Goal: Task Accomplishment & Management: Complete application form

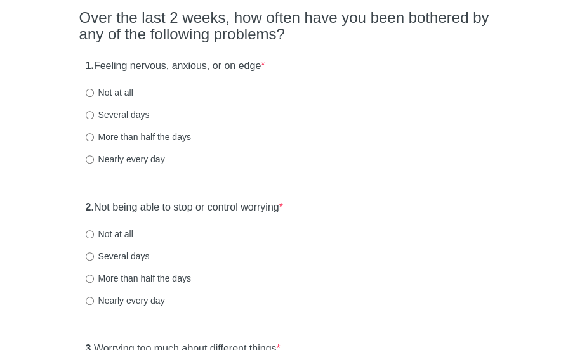
scroll to position [124, 0]
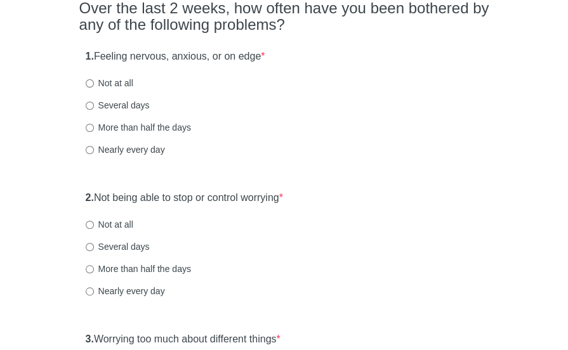
click at [132, 106] on label "Several days" at bounding box center [118, 105] width 64 height 13
click at [94, 106] on input "Several days" at bounding box center [90, 106] width 8 height 8
radio input "true"
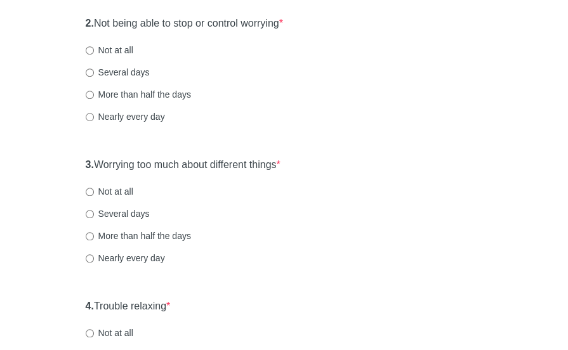
scroll to position [305, 0]
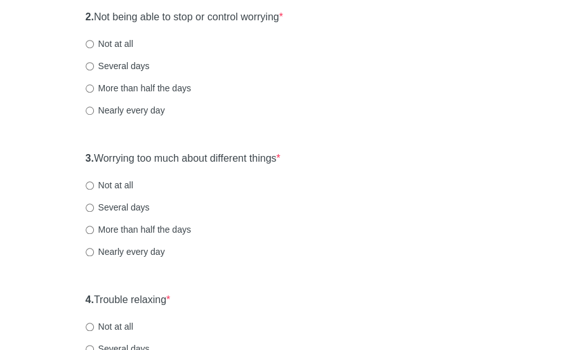
click at [136, 84] on label "More than half the days" at bounding box center [138, 88] width 105 height 13
click at [94, 84] on input "More than half the days" at bounding box center [90, 88] width 8 height 8
radio input "true"
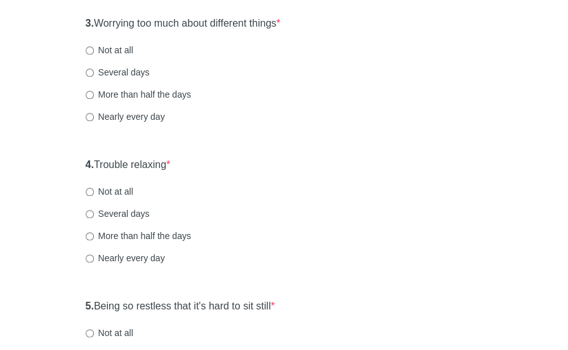
scroll to position [444, 0]
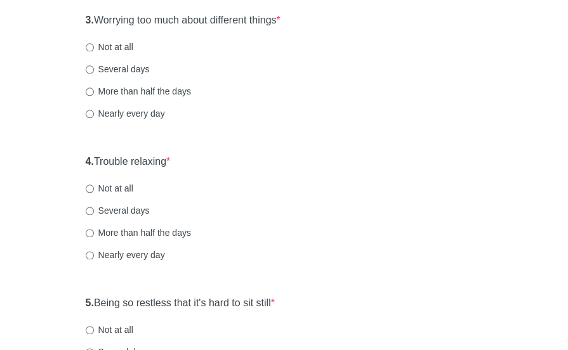
click at [136, 89] on label "More than half the days" at bounding box center [138, 91] width 105 height 13
click at [94, 89] on input "More than half the days" at bounding box center [90, 92] width 8 height 8
radio input "true"
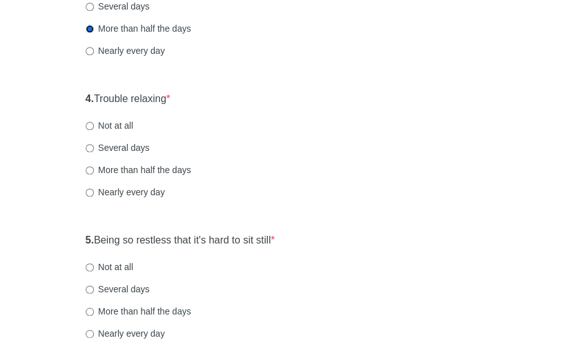
scroll to position [516, 0]
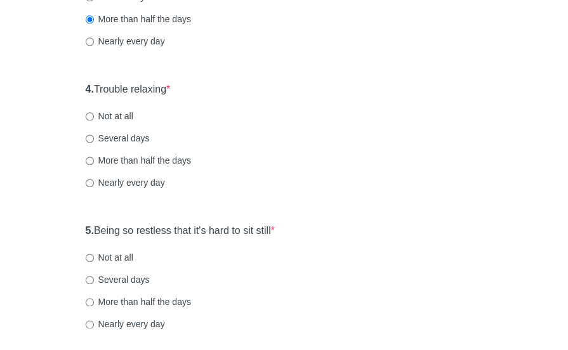
click at [172, 157] on label "More than half the days" at bounding box center [138, 160] width 105 height 13
click at [94, 157] on input "More than half the days" at bounding box center [90, 161] width 8 height 8
radio input "true"
click at [115, 134] on label "Several days" at bounding box center [118, 138] width 64 height 13
click at [94, 135] on input "Several days" at bounding box center [90, 139] width 8 height 8
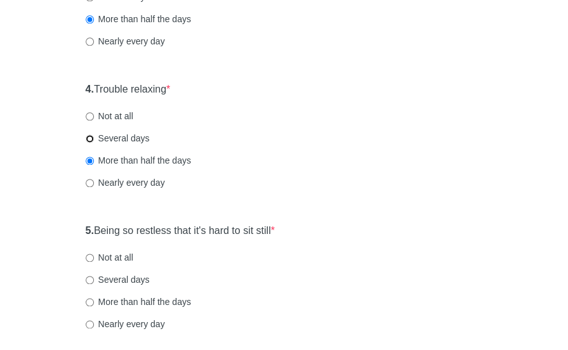
radio input "true"
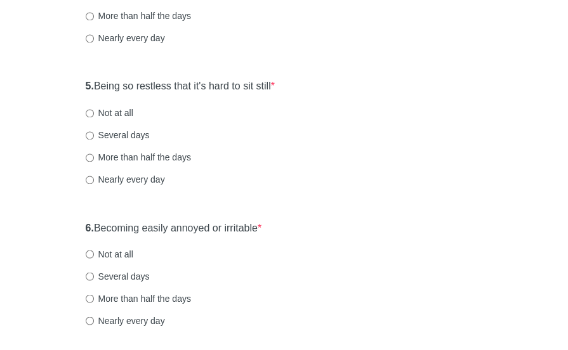
scroll to position [670, 0]
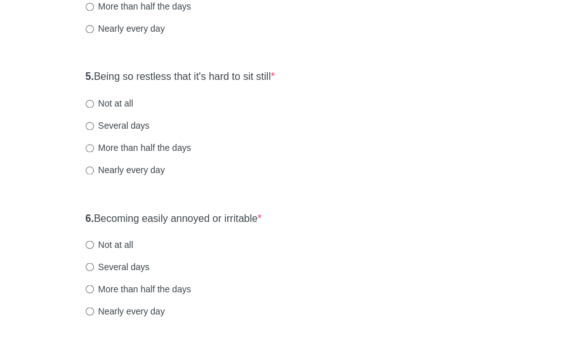
click at [124, 107] on label "Not at all" at bounding box center [110, 103] width 48 height 13
click at [94, 107] on input "Not at all" at bounding box center [90, 104] width 8 height 8
radio input "true"
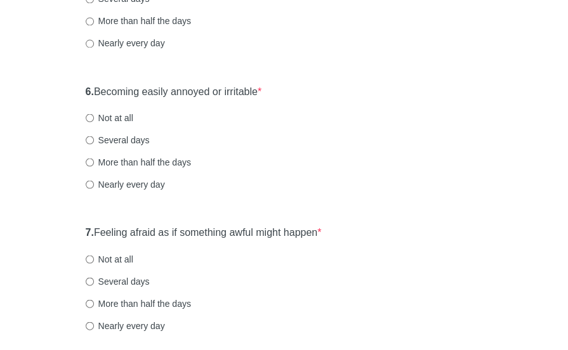
scroll to position [808, 0]
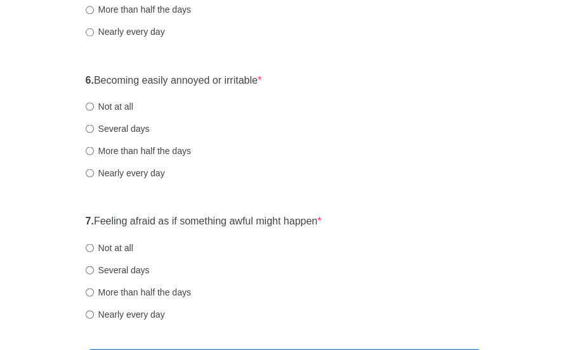
click at [110, 109] on label "Not at all" at bounding box center [110, 106] width 48 height 13
click at [94, 109] on input "Not at all" at bounding box center [90, 106] width 8 height 8
radio input "true"
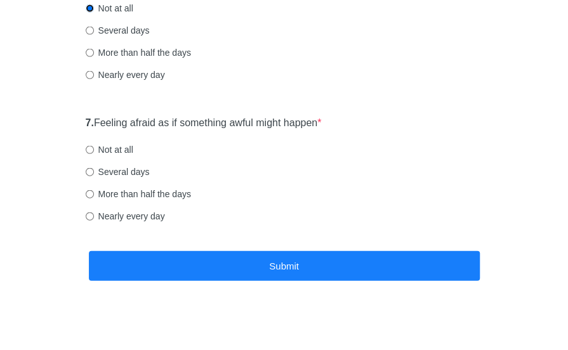
scroll to position [912, 0]
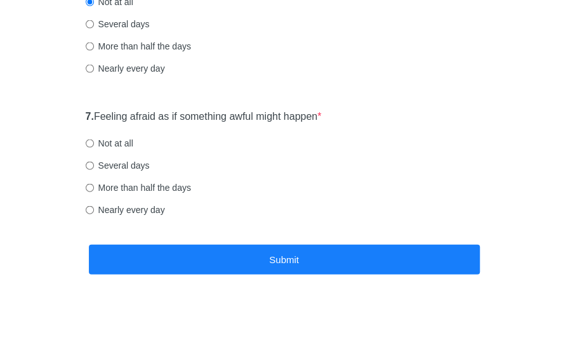
click at [129, 190] on label "More than half the days" at bounding box center [138, 187] width 105 height 13
click at [94, 190] on input "More than half the days" at bounding box center [90, 188] width 8 height 8
radio input "true"
click at [141, 213] on label "Nearly every day" at bounding box center [125, 210] width 79 height 13
click at [94, 213] on input "Nearly every day" at bounding box center [90, 210] width 8 height 8
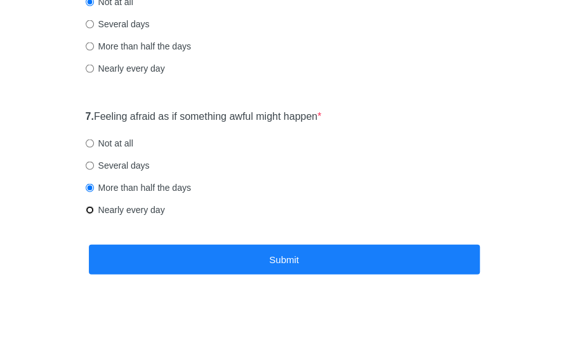
radio input "true"
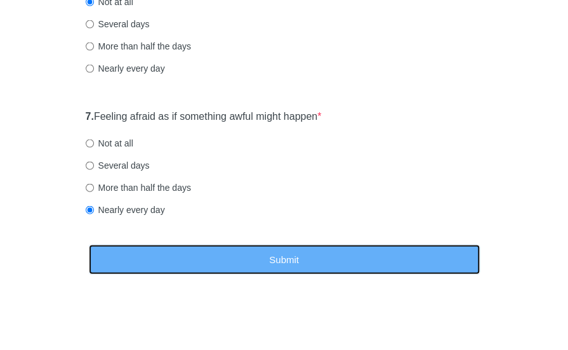
click at [181, 257] on button "Submit" at bounding box center [284, 260] width 391 height 30
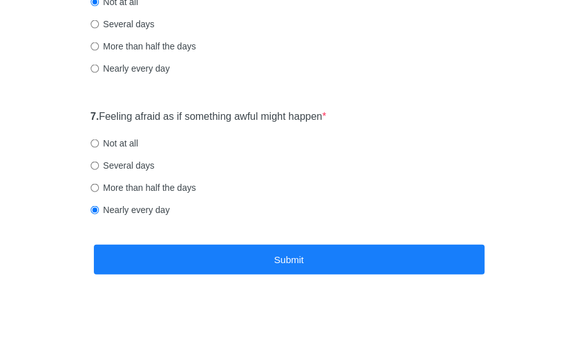
scroll to position [0, 0]
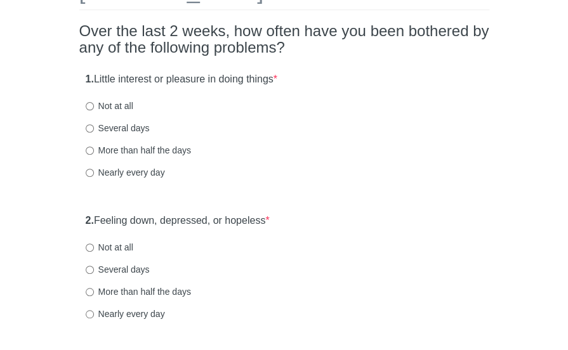
click at [153, 177] on label "Nearly every day" at bounding box center [125, 172] width 79 height 13
click at [94, 177] on input "Nearly every day" at bounding box center [90, 173] width 8 height 8
radio input "true"
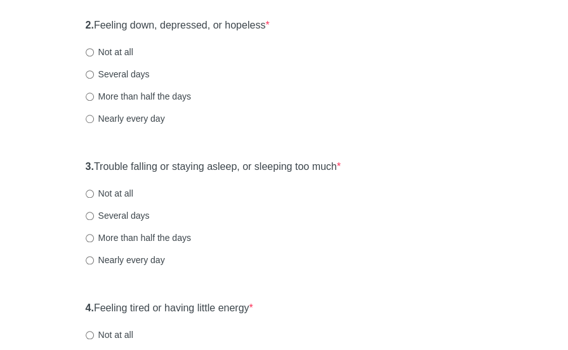
scroll to position [299, 0]
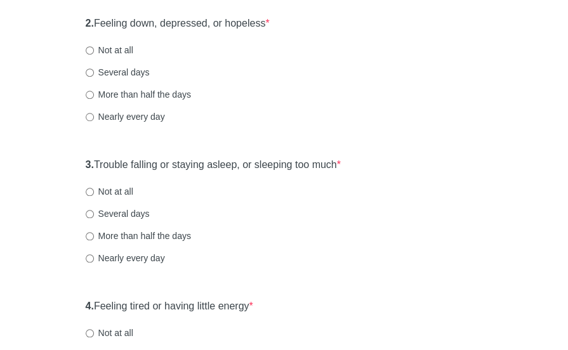
click at [132, 68] on label "Several days" at bounding box center [118, 72] width 64 height 13
click at [94, 69] on input "Several days" at bounding box center [90, 73] width 8 height 8
radio input "true"
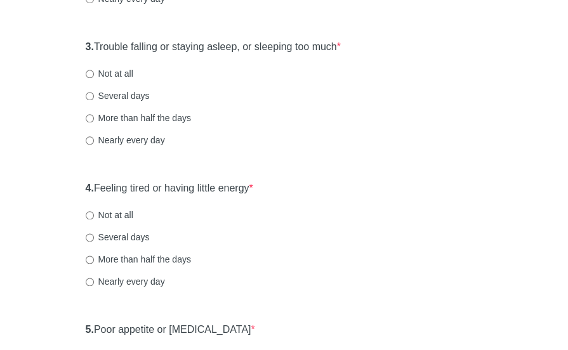
scroll to position [419, 0]
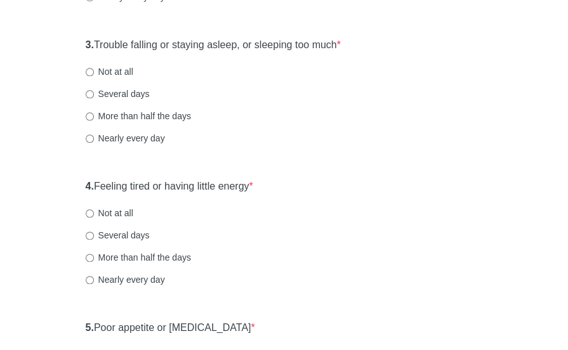
click at [135, 93] on label "Several days" at bounding box center [118, 94] width 64 height 13
click at [94, 93] on input "Several days" at bounding box center [90, 94] width 8 height 8
radio input "true"
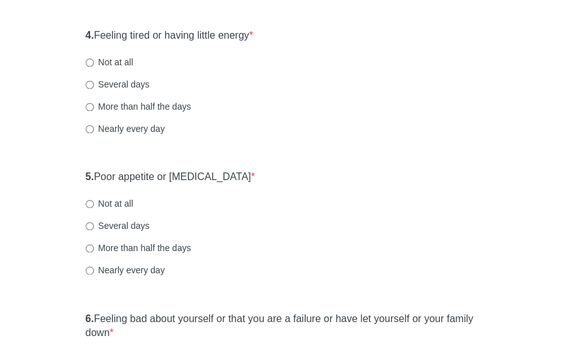
scroll to position [572, 0]
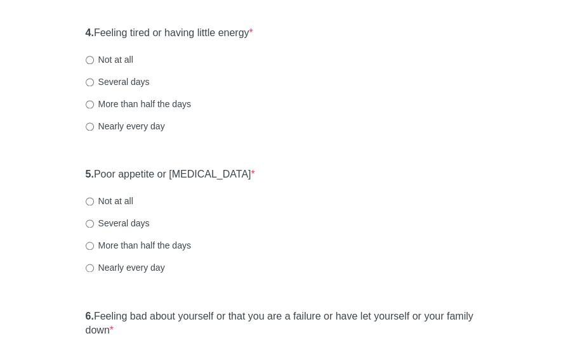
click at [93, 126] on label "Nearly every day" at bounding box center [125, 126] width 79 height 13
click at [93, 126] on input "Nearly every day" at bounding box center [90, 126] width 8 height 8
radio input "true"
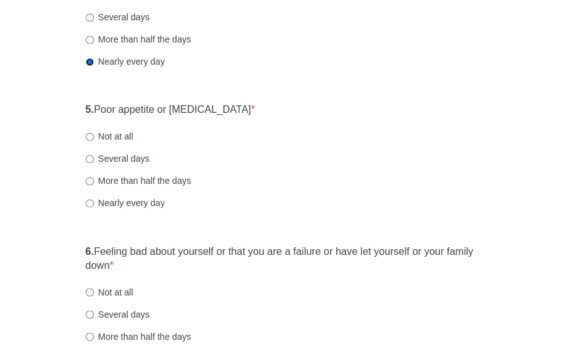
scroll to position [647, 0]
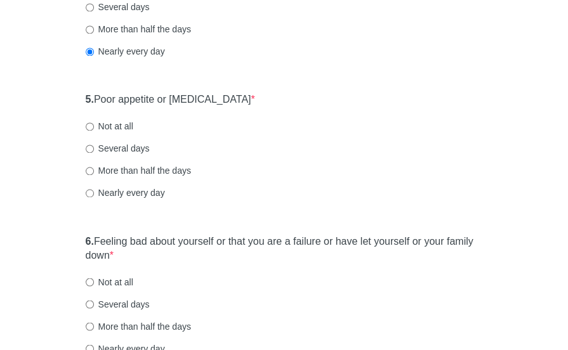
click at [109, 190] on label "Nearly every day" at bounding box center [125, 193] width 79 height 13
click at [94, 190] on input "Nearly every day" at bounding box center [90, 193] width 8 height 8
radio input "true"
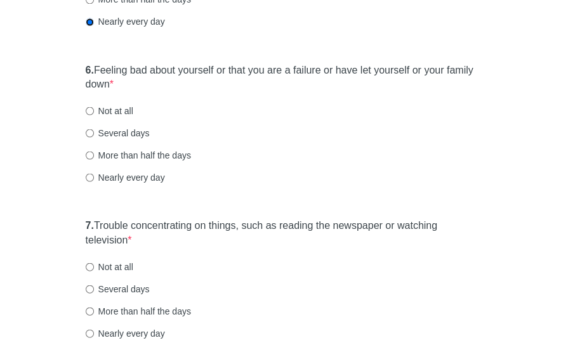
scroll to position [821, 0]
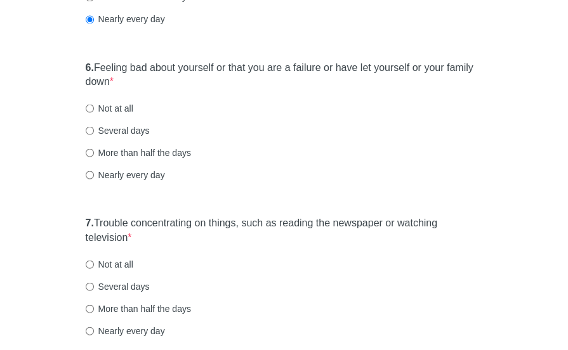
click at [137, 129] on label "Several days" at bounding box center [118, 130] width 64 height 13
click at [94, 129] on input "Several days" at bounding box center [90, 130] width 8 height 8
radio input "true"
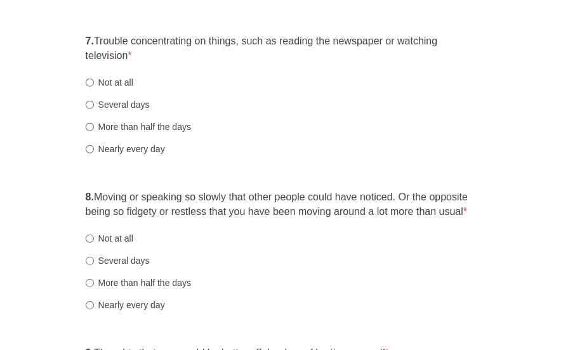
scroll to position [1009, 0]
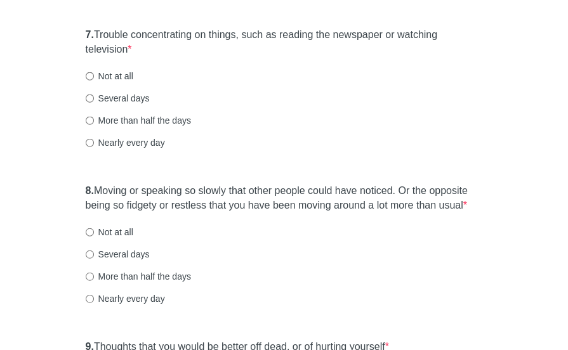
click at [137, 139] on label "Nearly every day" at bounding box center [125, 142] width 79 height 13
click at [94, 139] on input "Nearly every day" at bounding box center [90, 143] width 8 height 8
radio input "true"
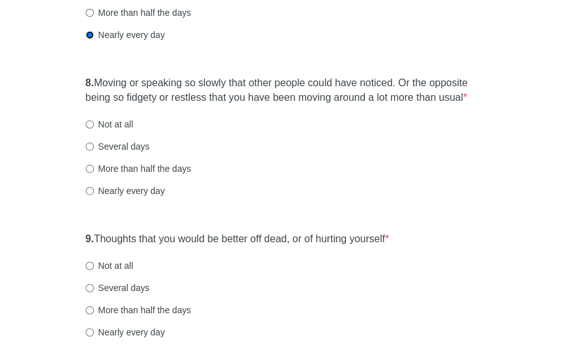
scroll to position [1152, 0]
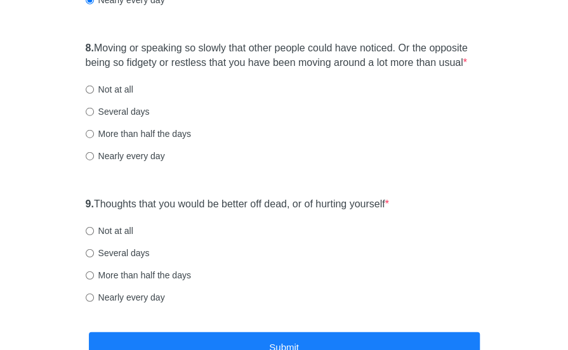
click at [118, 84] on label "Not at all" at bounding box center [110, 89] width 48 height 13
click at [94, 86] on input "Not at all" at bounding box center [90, 90] width 8 height 8
radio input "true"
click at [104, 233] on label "Not at all" at bounding box center [110, 231] width 48 height 13
click at [94, 233] on input "Not at all" at bounding box center [90, 231] width 8 height 8
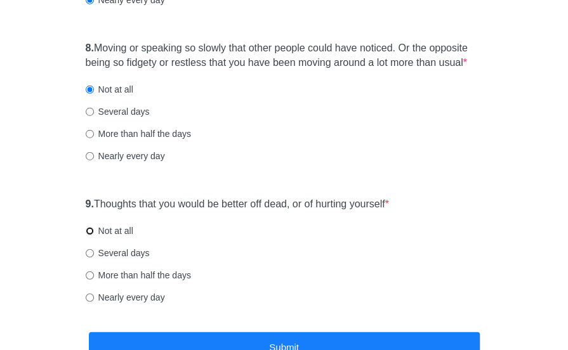
radio input "true"
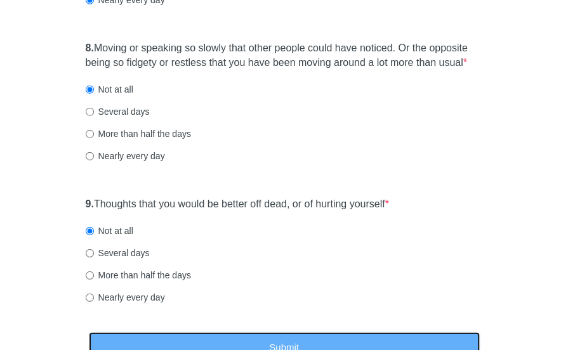
click at [170, 332] on button "Submit" at bounding box center [284, 347] width 391 height 30
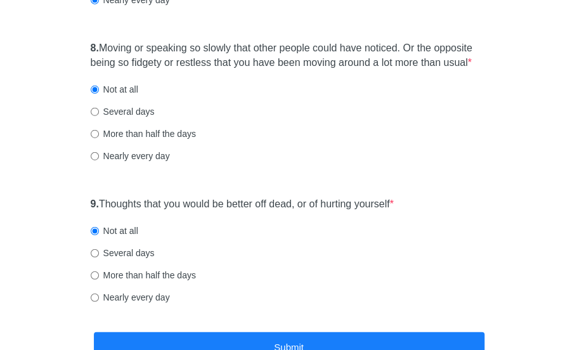
scroll to position [0, 0]
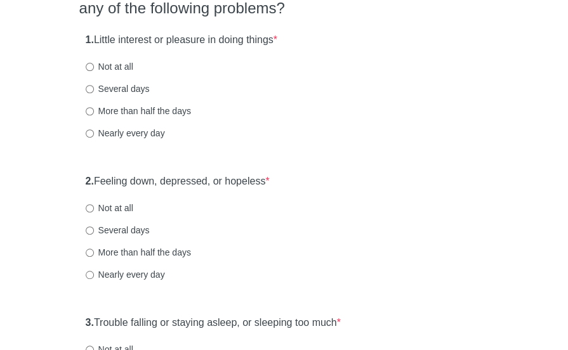
scroll to position [143, 0]
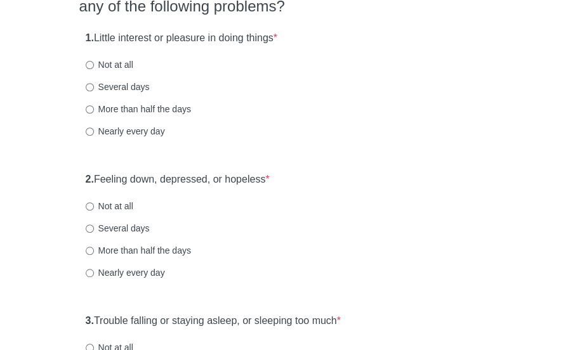
click at [183, 111] on label "More than half the days" at bounding box center [138, 109] width 105 height 13
click at [94, 111] on input "More than half the days" at bounding box center [90, 109] width 8 height 8
radio input "true"
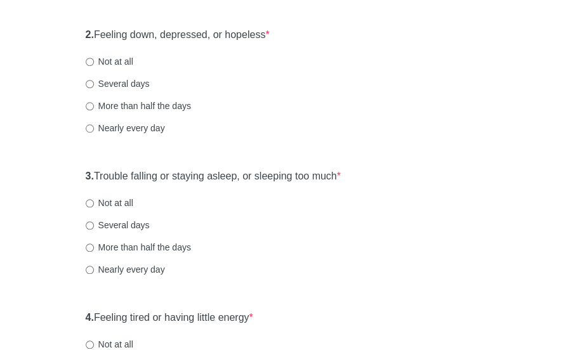
scroll to position [298, 0]
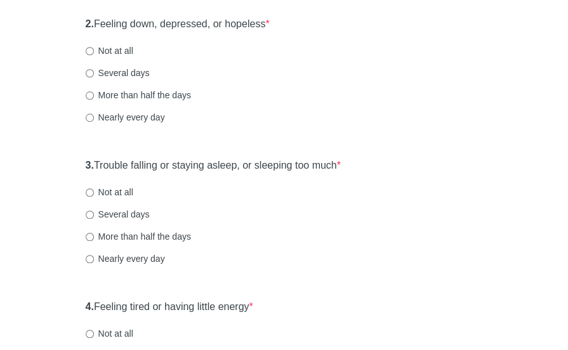
click at [176, 97] on label "More than half the days" at bounding box center [138, 95] width 105 height 13
click at [94, 97] on input "More than half the days" at bounding box center [90, 95] width 8 height 8
radio input "true"
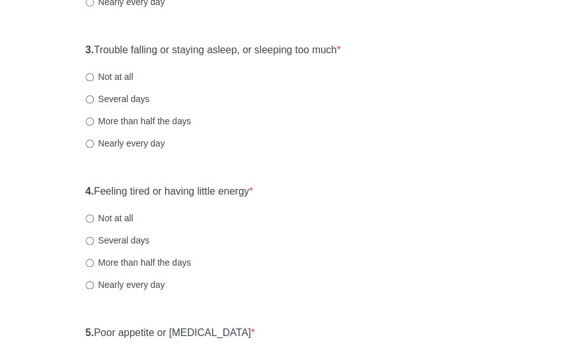
scroll to position [438, 0]
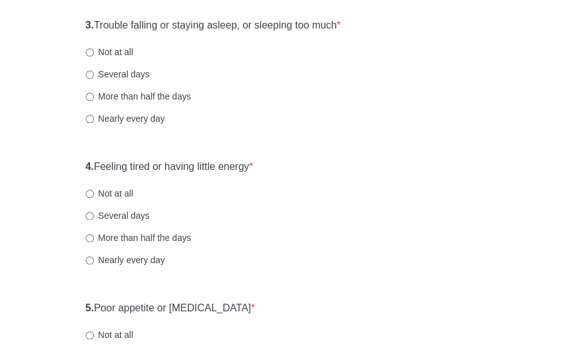
click at [121, 59] on div "3. Trouble falling or staying asleep, or sleeping too much * Not at all Several…" at bounding box center [284, 78] width 410 height 132
click at [117, 52] on label "Not at all" at bounding box center [110, 52] width 48 height 13
click at [94, 52] on input "Not at all" at bounding box center [90, 52] width 8 height 8
radio input "true"
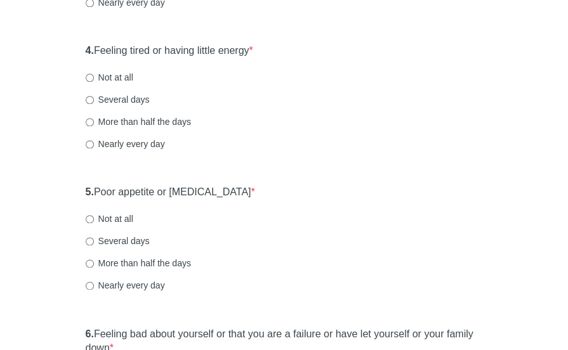
scroll to position [561, 0]
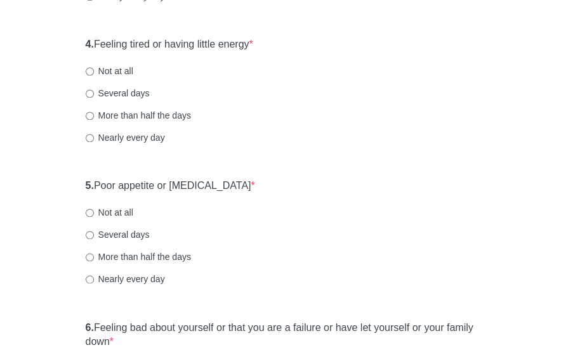
click at [131, 69] on label "Not at all" at bounding box center [110, 71] width 48 height 13
click at [94, 69] on input "Not at all" at bounding box center [90, 71] width 8 height 8
radio input "true"
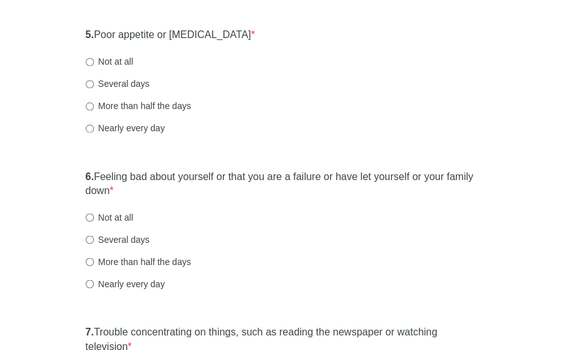
scroll to position [714, 0]
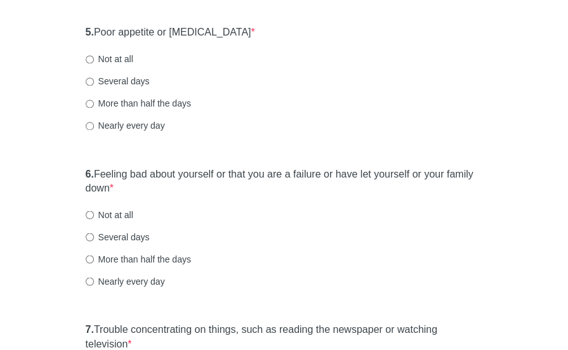
click at [111, 54] on label "Not at all" at bounding box center [110, 59] width 48 height 13
click at [94, 55] on input "Not at all" at bounding box center [90, 59] width 8 height 8
radio input "true"
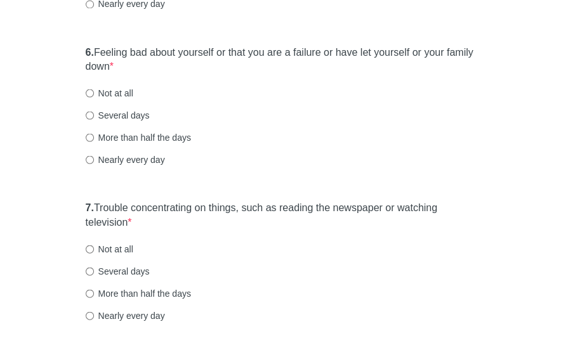
scroll to position [840, 0]
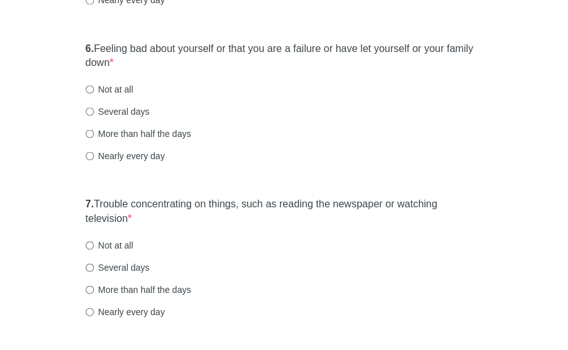
click at [137, 133] on label "More than half the days" at bounding box center [138, 133] width 105 height 13
click at [94, 133] on input "More than half the days" at bounding box center [90, 133] width 8 height 8
radio input "true"
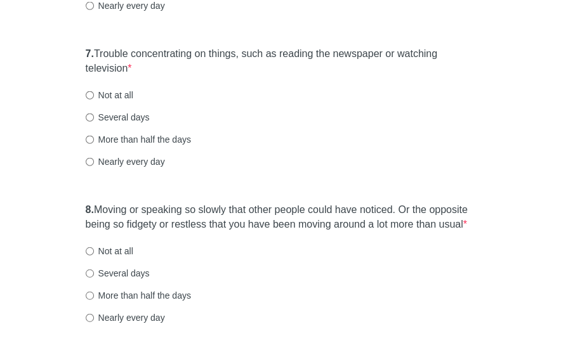
scroll to position [991, 0]
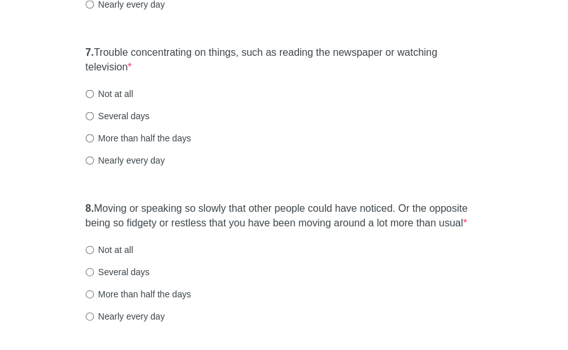
click at [131, 162] on label "Nearly every day" at bounding box center [125, 160] width 79 height 13
click at [94, 162] on input "Nearly every day" at bounding box center [90, 161] width 8 height 8
radio input "true"
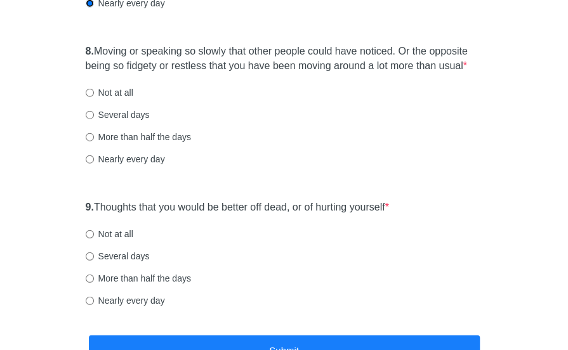
scroll to position [1151, 0]
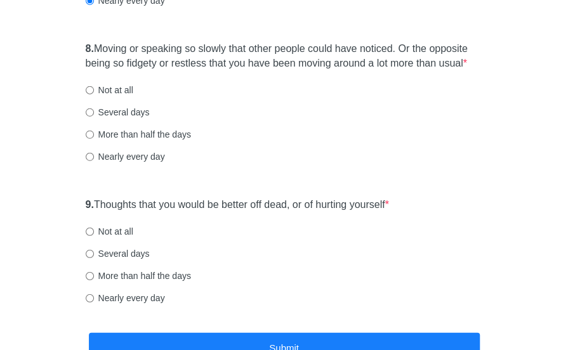
click at [127, 87] on label "Not at all" at bounding box center [110, 90] width 48 height 13
click at [94, 87] on input "Not at all" at bounding box center [90, 90] width 8 height 8
radio input "true"
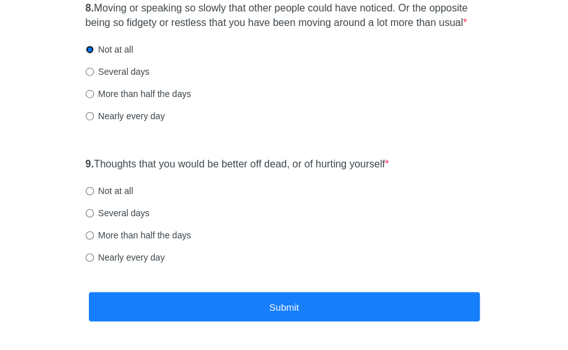
scroll to position [1200, 0]
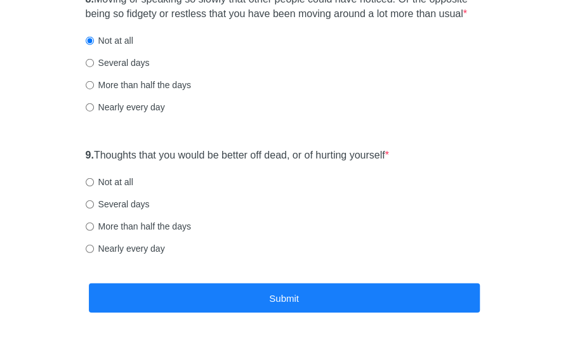
click at [114, 180] on label "Not at all" at bounding box center [110, 182] width 48 height 13
click at [94, 180] on input "Not at all" at bounding box center [90, 182] width 8 height 8
radio input "true"
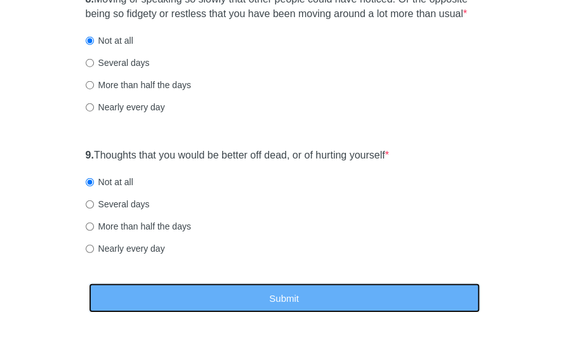
click at [194, 294] on button "Submit" at bounding box center [284, 299] width 391 height 30
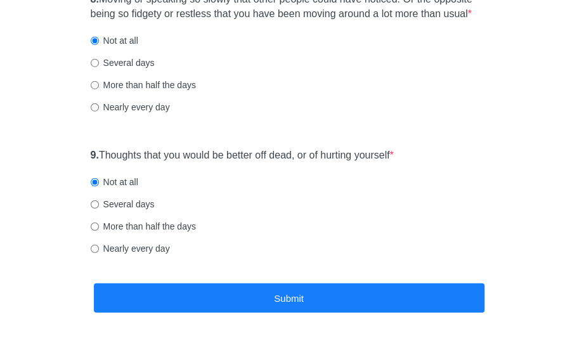
scroll to position [0, 0]
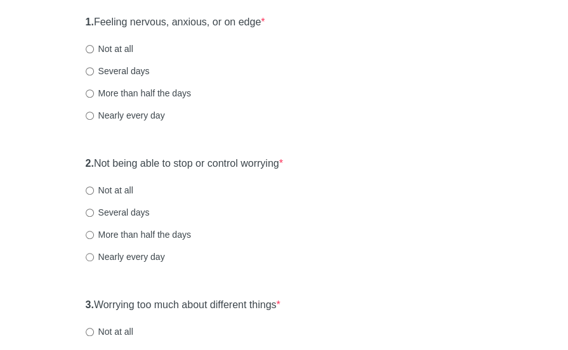
scroll to position [165, 0]
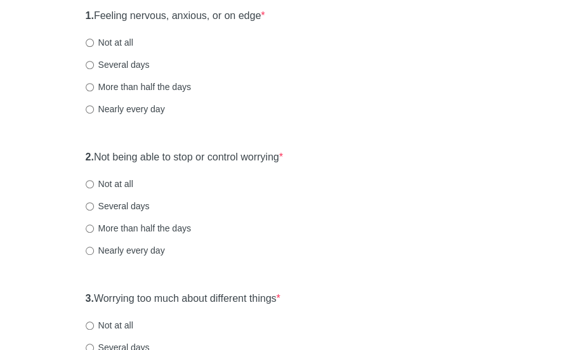
click at [133, 111] on label "Nearly every day" at bounding box center [125, 109] width 79 height 13
click at [94, 111] on input "Nearly every day" at bounding box center [90, 109] width 8 height 8
radio input "true"
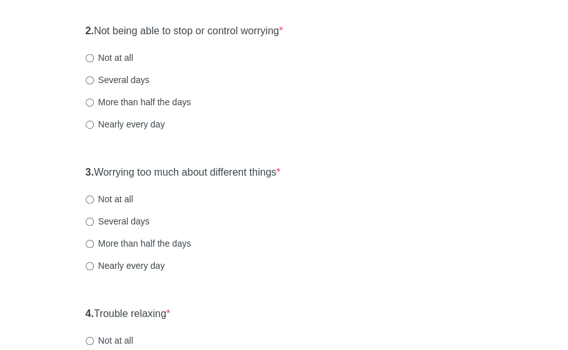
scroll to position [298, 0]
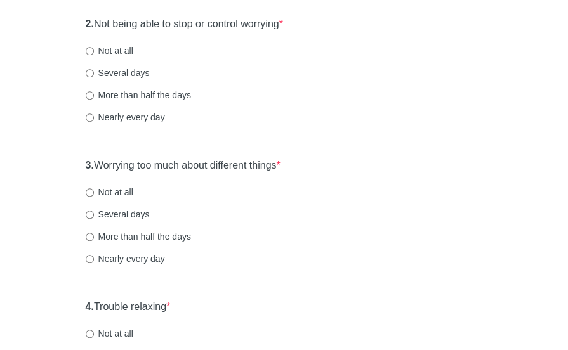
click at [152, 120] on label "Nearly every day" at bounding box center [125, 117] width 79 height 13
click at [94, 120] on input "Nearly every day" at bounding box center [90, 118] width 8 height 8
radio input "true"
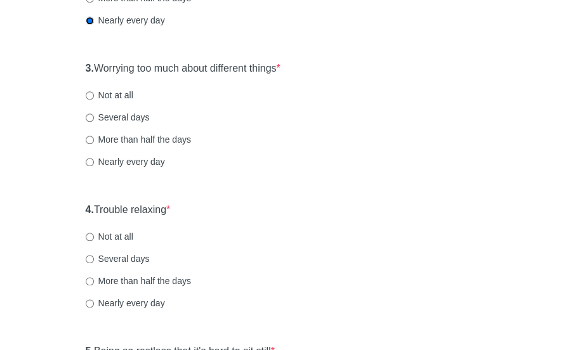
scroll to position [400, 0]
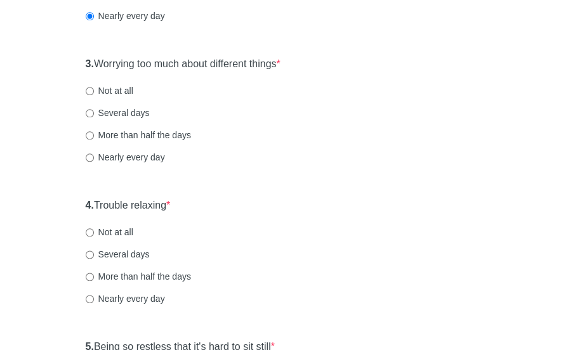
click at [143, 158] on label "Nearly every day" at bounding box center [125, 157] width 79 height 13
click at [94, 158] on input "Nearly every day" at bounding box center [90, 158] width 8 height 8
radio input "true"
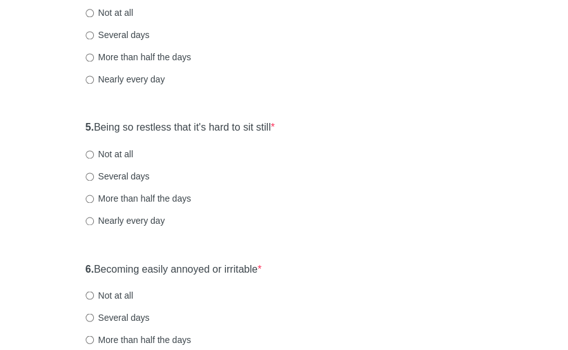
scroll to position [621, 0]
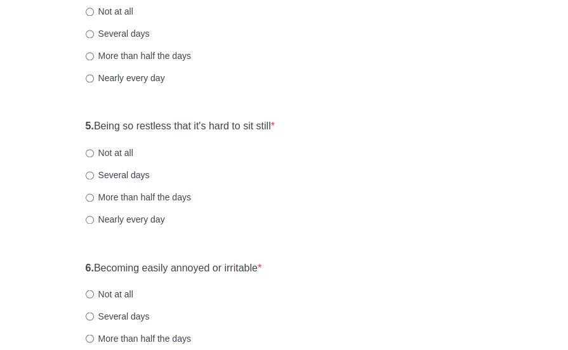
click at [131, 55] on label "More than half the days" at bounding box center [138, 55] width 105 height 13
click at [94, 55] on input "More than half the days" at bounding box center [90, 56] width 8 height 8
radio input "true"
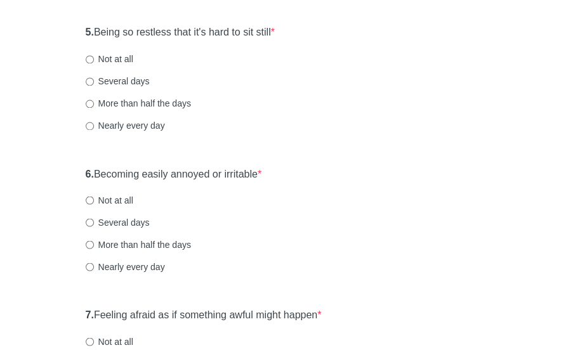
scroll to position [723, 0]
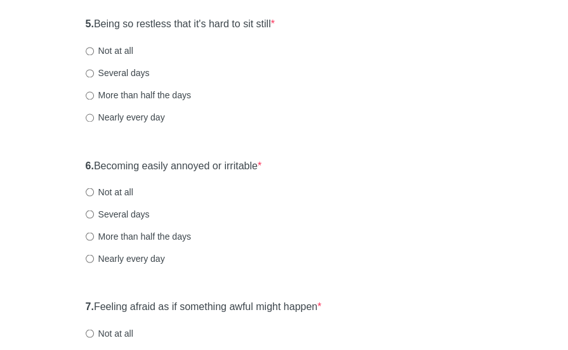
click at [183, 98] on label "More than half the days" at bounding box center [138, 95] width 105 height 13
click at [94, 98] on input "More than half the days" at bounding box center [90, 95] width 8 height 8
radio input "true"
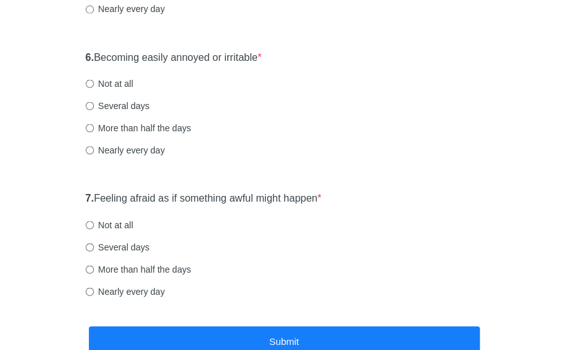
scroll to position [838, 0]
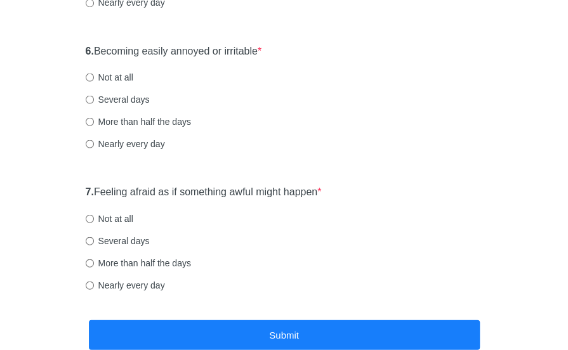
click at [119, 98] on label "Several days" at bounding box center [118, 99] width 64 height 13
click at [94, 98] on input "Several days" at bounding box center [90, 99] width 8 height 8
radio input "true"
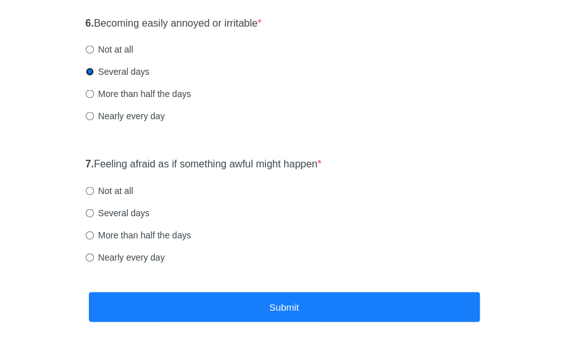
scroll to position [868, 0]
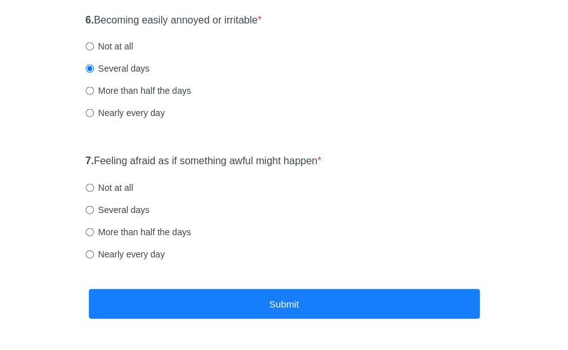
click at [110, 42] on label "Not at all" at bounding box center [110, 46] width 48 height 13
click at [94, 43] on input "Not at all" at bounding box center [90, 47] width 8 height 8
radio input "true"
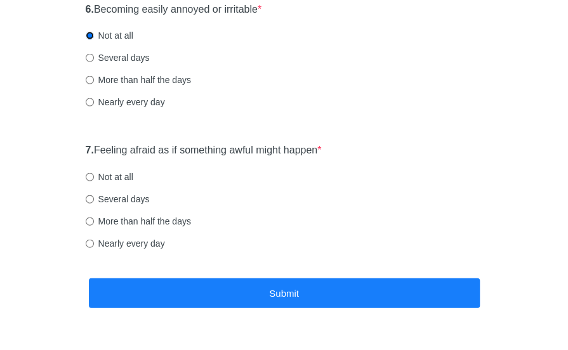
scroll to position [882, 0]
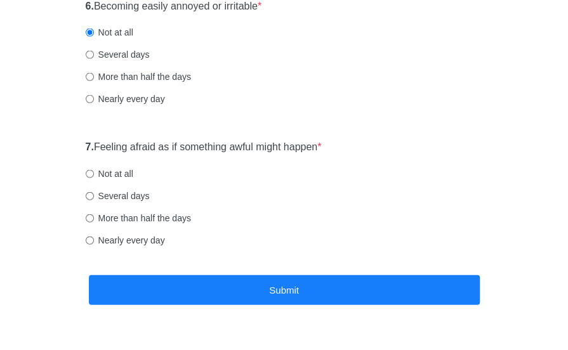
click at [133, 192] on label "Several days" at bounding box center [118, 196] width 64 height 13
click at [94, 192] on input "Several days" at bounding box center [90, 196] width 8 height 8
radio input "true"
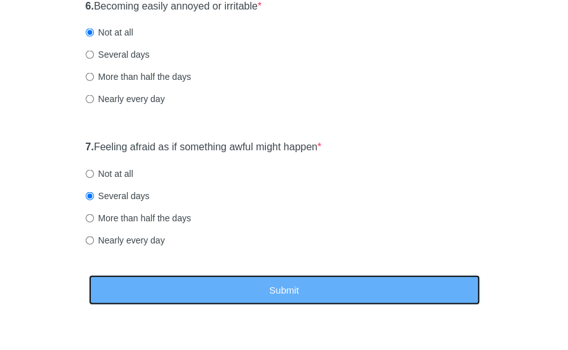
click at [223, 291] on button "Submit" at bounding box center [284, 290] width 391 height 30
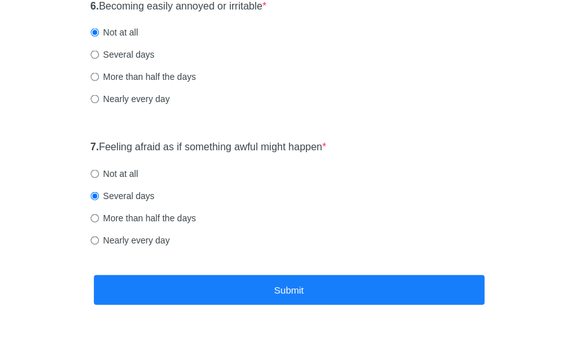
scroll to position [0, 0]
